Goal: Find specific page/section: Find specific page/section

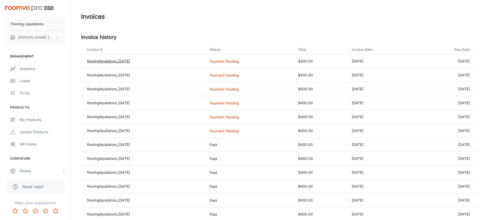
click at [123, 62] on link "flooringliquidators_[DATE]" at bounding box center [108, 61] width 43 height 4
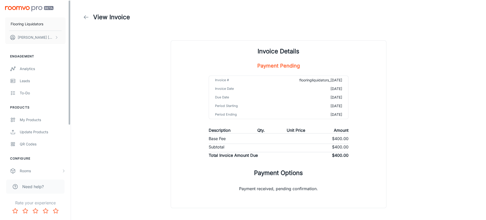
click at [86, 16] on icon at bounding box center [86, 17] width 6 height 6
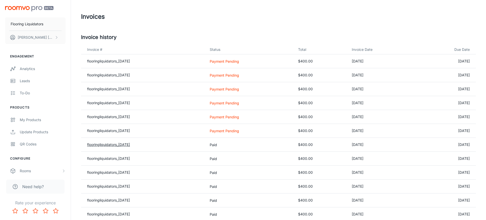
click at [122, 145] on link "flooringliquidators_[DATE]" at bounding box center [108, 145] width 43 height 4
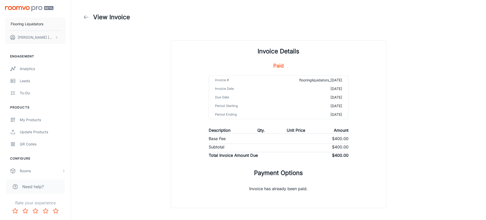
click at [86, 18] on icon at bounding box center [86, 17] width 6 height 6
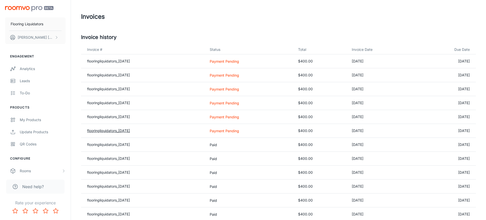
click at [126, 130] on link "flooringliquidators_[DATE]" at bounding box center [108, 131] width 43 height 4
